Goal: Transaction & Acquisition: Book appointment/travel/reservation

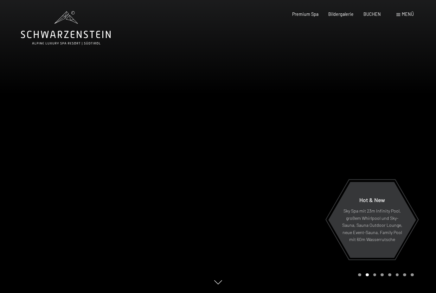
click at [401, 16] on div "Menü" at bounding box center [405, 14] width 17 height 6
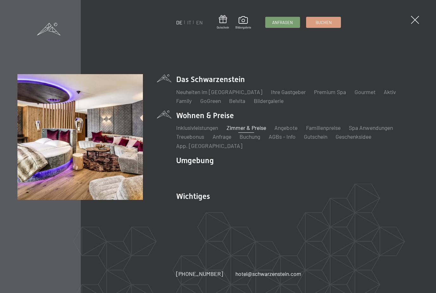
click at [252, 130] on link "Zimmer & Preise" at bounding box center [247, 127] width 40 height 7
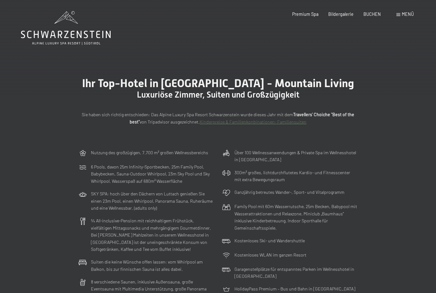
click at [406, 15] on span "Menü" at bounding box center [408, 13] width 12 height 5
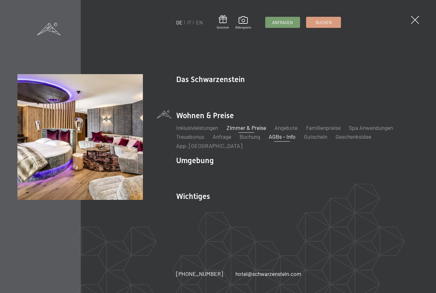
click at [291, 138] on link "AGBs - Info" at bounding box center [282, 136] width 27 height 7
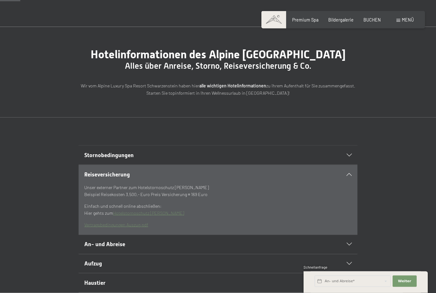
click at [352, 184] on div "Reiseversicherung" at bounding box center [218, 174] width 268 height 19
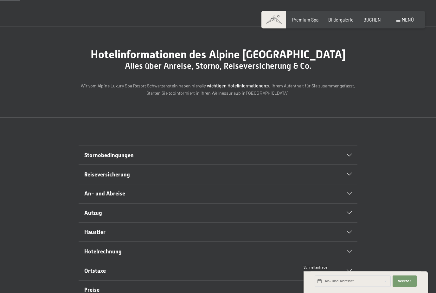
scroll to position [29, 0]
click at [347, 165] on div "Stornobedingungen" at bounding box center [218, 155] width 268 height 19
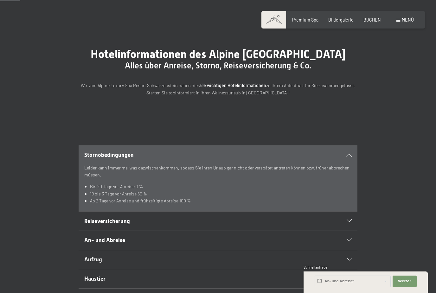
click at [349, 179] on p "Leider kann immer mal was dazwischenkommen, sodass Sie Ihren Urlaub gar nicht o…" at bounding box center [218, 172] width 268 height 14
click at [350, 165] on div "Stornobedingungen" at bounding box center [218, 155] width 268 height 19
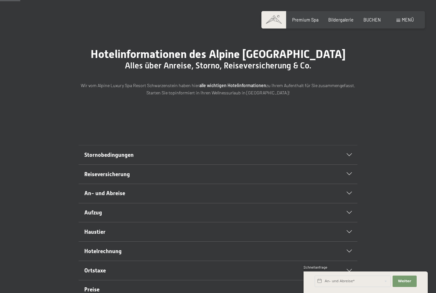
click at [347, 176] on icon at bounding box center [349, 174] width 5 height 3
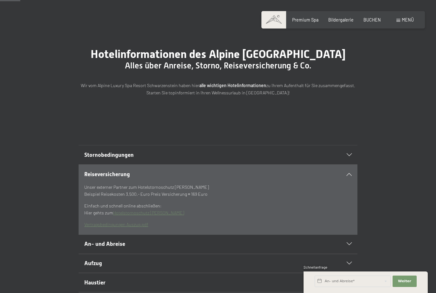
click at [351, 184] on div "Reiseversicherung" at bounding box center [218, 174] width 268 height 19
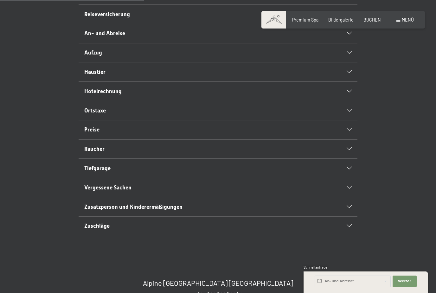
scroll to position [189, 0]
click at [347, 228] on icon at bounding box center [349, 226] width 5 height 3
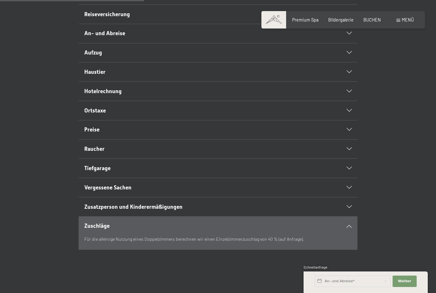
click at [352, 236] on div "Zuschläge" at bounding box center [218, 226] width 268 height 19
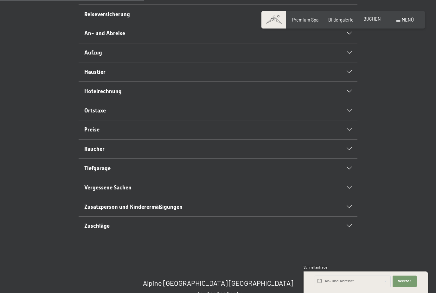
click at [372, 17] on span "BUCHEN" at bounding box center [372, 18] width 17 height 5
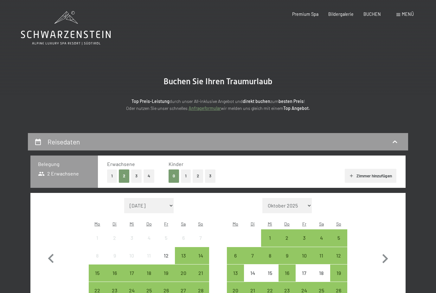
select select "[DATE]"
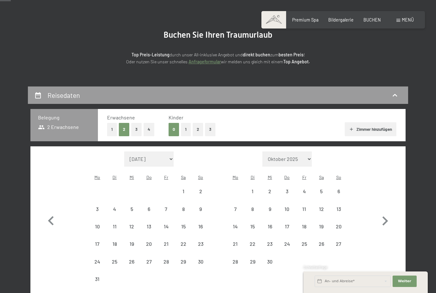
scroll to position [52, 0]
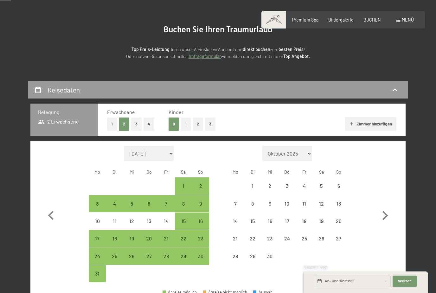
select select "[DATE]"
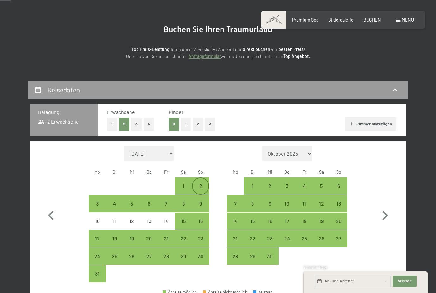
click at [202, 184] on div "2" at bounding box center [201, 192] width 16 height 16
select select "[DATE]"
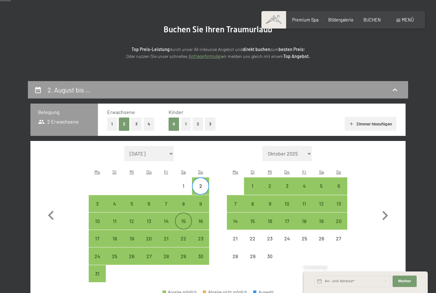
click at [186, 219] on div "15" at bounding box center [184, 227] width 16 height 16
select select "[DATE]"
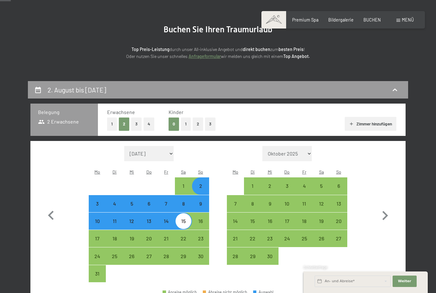
click at [363, 124] on button "Zimmer hinzufügen" at bounding box center [371, 124] width 52 height 14
select select "[DATE]"
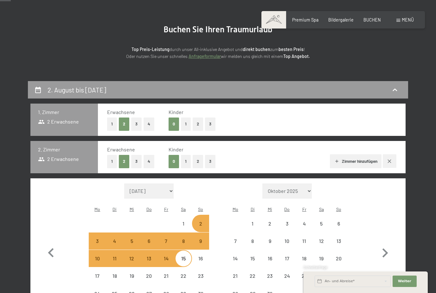
click at [111, 161] on button "1" at bounding box center [112, 161] width 10 height 13
select select "[DATE]"
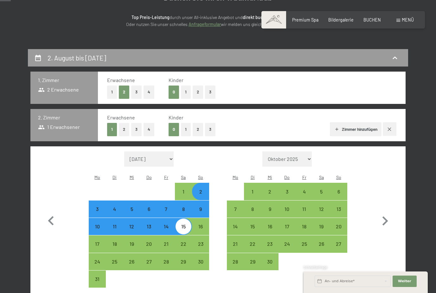
select select "[DATE]"
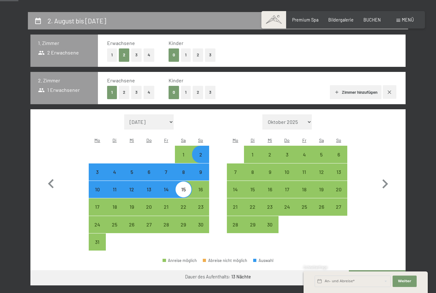
click at [371, 273] on button "Weiter zu „Zimmer“" at bounding box center [377, 277] width 57 height 15
select select "2026-08-01"
select select "2026-09-01"
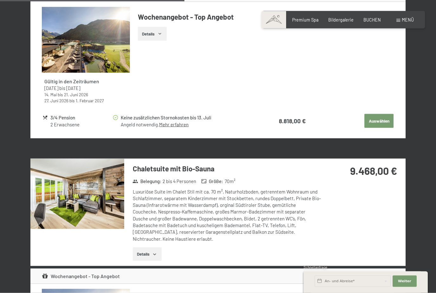
scroll to position [1112, 0]
